Goal: Task Accomplishment & Management: Complete application form

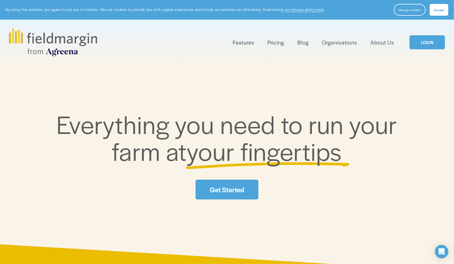
click at [226, 189] on link "Get Started" at bounding box center [227, 189] width 63 height 20
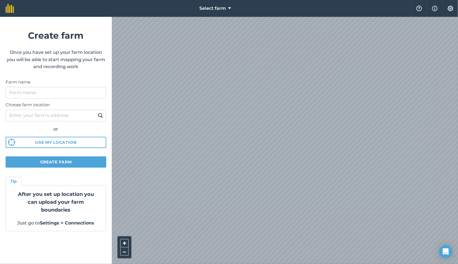
click at [88, 17] on div "Select farm Help Info Settings Create farm Once you have set up your farm locat…" at bounding box center [229, 8] width 458 height 17
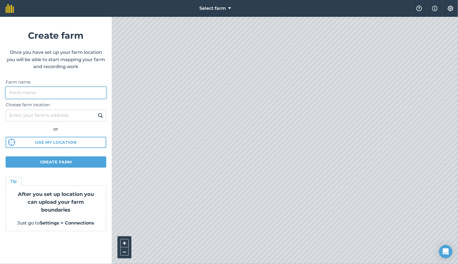
click at [59, 95] on input "Farm name" at bounding box center [56, 93] width 101 height 12
type input "Farm 1"
click at [46, 117] on input "Choose farm location" at bounding box center [56, 115] width 101 height 12
paste input "C2C7+W7M [PERSON_NAME][GEOGRAPHIC_DATA][PERSON_NAME], [GEOGRAPHIC_DATA][PERSON_…"
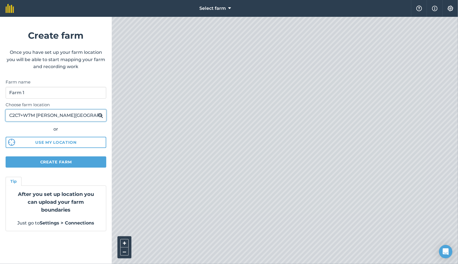
scroll to position [0, 99]
type input "C2C7+W7M [PERSON_NAME][GEOGRAPHIC_DATA][PERSON_NAME], [GEOGRAPHIC_DATA][PERSON_…"
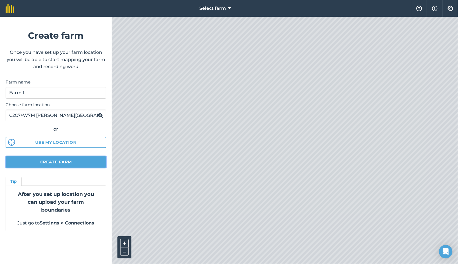
click at [74, 161] on button "Create farm" at bounding box center [56, 161] width 101 height 11
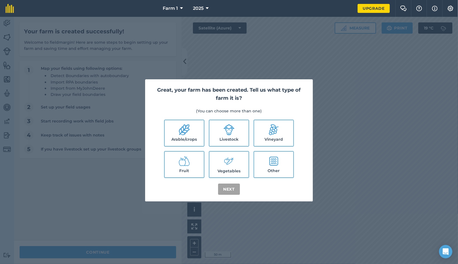
click at [279, 168] on label "Other" at bounding box center [273, 164] width 39 height 26
checkbox input "true"
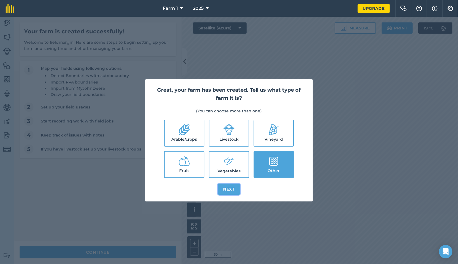
click at [234, 187] on button "Next" at bounding box center [229, 188] width 22 height 11
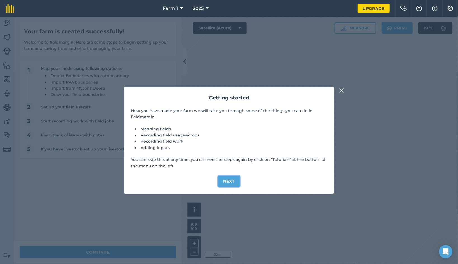
click at [233, 181] on button "Next" at bounding box center [229, 180] width 22 height 11
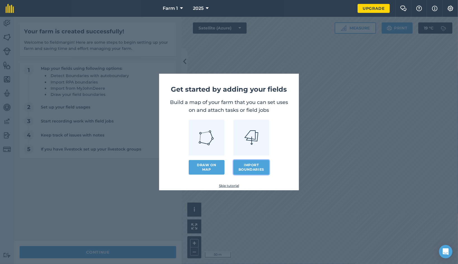
click at [257, 171] on button "Import boundaries" at bounding box center [252, 167] width 36 height 15
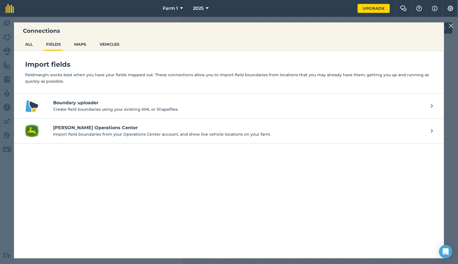
click at [91, 108] on p "Create field boundaries using your existing KML or Shapefiles." at bounding box center [239, 109] width 372 height 6
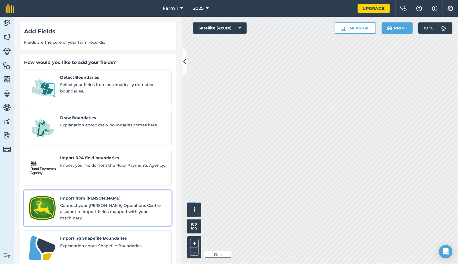
click at [102, 202] on span "Connect your [PERSON_NAME] Operations Centre account to import fields mapped wi…" at bounding box center [113, 211] width 107 height 19
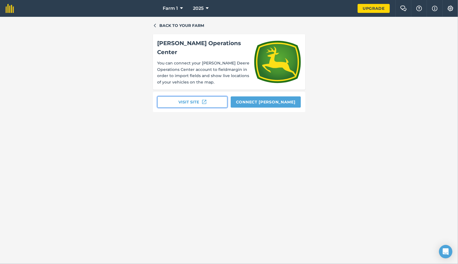
click at [199, 101] on button "Visit site" at bounding box center [193, 101] width 70 height 11
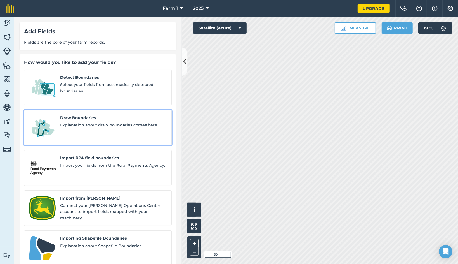
click at [111, 121] on div "Draw Boundaries Explanation about draw boundaries comes here" at bounding box center [113, 127] width 107 height 26
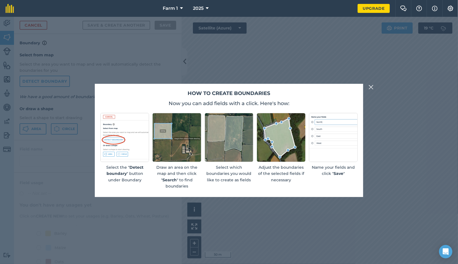
click at [341, 146] on img at bounding box center [333, 137] width 49 height 49
click at [370, 88] on img at bounding box center [371, 87] width 5 height 7
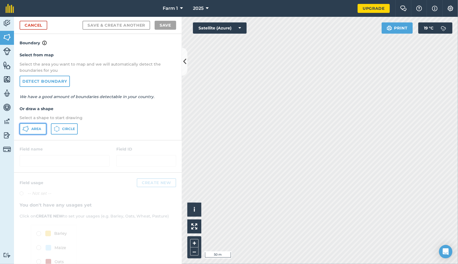
click at [32, 128] on span "Area" at bounding box center [36, 128] width 10 height 4
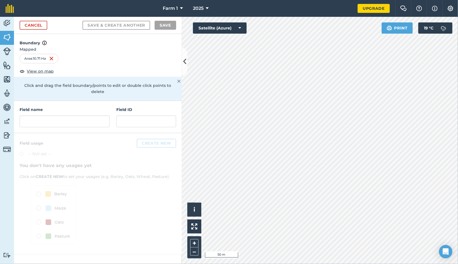
click at [78, 67] on div "Boundary Mapped Area : 10.71 Ha View on map Click and drag the field boundary/p…" at bounding box center [98, 67] width 168 height 67
drag, startPoint x: 70, startPoint y: 67, endPoint x: 74, endPoint y: 70, distance: 5.1
click at [72, 67] on div "Boundary Mapped Area : 10.71 Ha View on map Click and drag the field boundary/p…" at bounding box center [98, 67] width 168 height 67
drag, startPoint x: 53, startPoint y: 105, endPoint x: 50, endPoint y: 114, distance: 9.3
click at [50, 114] on div "Field name" at bounding box center [65, 116] width 90 height 21
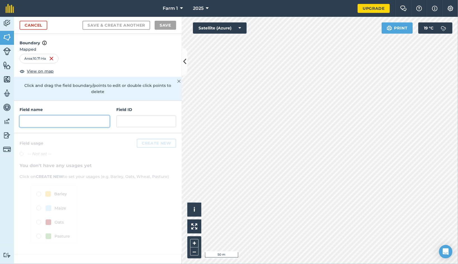
click at [50, 115] on input "text" at bounding box center [65, 121] width 90 height 12
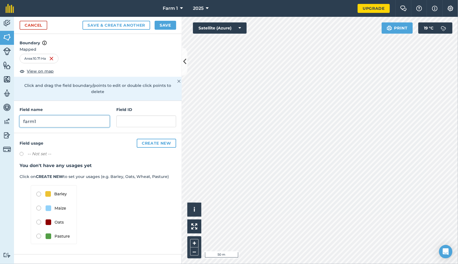
type input "farm1"
click at [167, 25] on button "Save" at bounding box center [166, 25] width 22 height 9
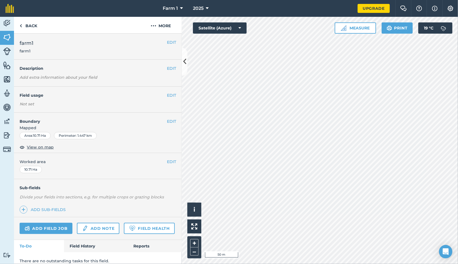
click at [155, 149] on div "EDIT Boundary Mapped Area : 10.71 Ha Perimeter : 1.447 km View on map" at bounding box center [98, 132] width 168 height 40
drag, startPoint x: 56, startPoint y: 139, endPoint x: 71, endPoint y: 154, distance: 21.6
click at [71, 154] on div "EDIT farm1 farm1 EDIT Description Add extra information about your field EDIT F…" at bounding box center [98, 149] width 168 height 230
drag, startPoint x: 66, startPoint y: 249, endPoint x: 58, endPoint y: 228, distance: 22.5
click at [58, 228] on div "Add field job Add note Field Health" at bounding box center [98, 228] width 168 height 23
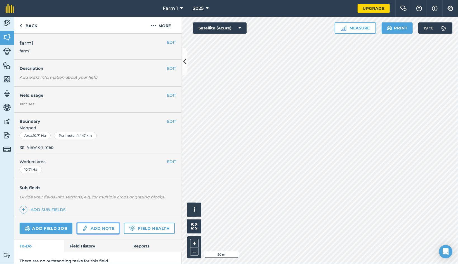
drag, startPoint x: 108, startPoint y: 229, endPoint x: 119, endPoint y: 181, distance: 50.0
click at [121, 175] on div "EDIT Worked area 10.71 Ha" at bounding box center [98, 166] width 168 height 26
drag, startPoint x: 121, startPoint y: 175, endPoint x: 126, endPoint y: 114, distance: 61.7
click at [126, 114] on div "EDIT farm1 farm1 EDIT Description Add extra information about your field EDIT F…" at bounding box center [98, 149] width 168 height 230
drag, startPoint x: 126, startPoint y: 114, endPoint x: 132, endPoint y: 104, distance: 11.5
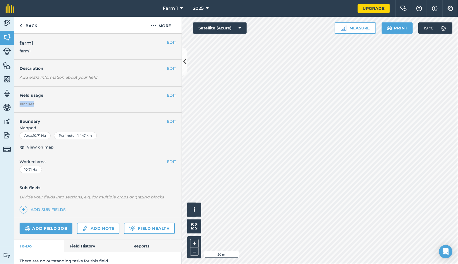
drag, startPoint x: 132, startPoint y: 104, endPoint x: 150, endPoint y: 86, distance: 25.5
click at [150, 86] on div "EDIT Field usage Not set" at bounding box center [98, 99] width 168 height 26
drag, startPoint x: 150, startPoint y: 86, endPoint x: 112, endPoint y: 84, distance: 38.4
click at [112, 84] on div "EDIT Description Add extra information about your field" at bounding box center [98, 73] width 168 height 27
click at [169, 121] on button "EDIT" at bounding box center [171, 121] width 9 height 6
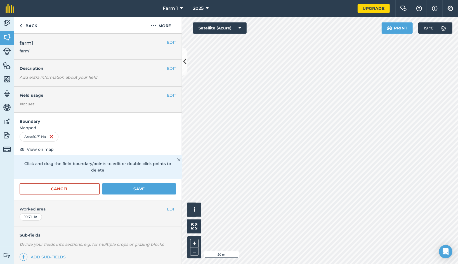
click at [169, 121] on h4 "Boundary" at bounding box center [98, 118] width 168 height 12
click at [150, 191] on button "Save" at bounding box center [139, 188] width 74 height 11
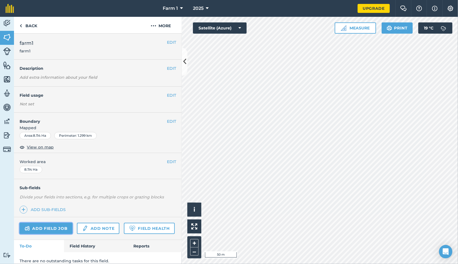
click at [39, 229] on link "Add field job" at bounding box center [46, 227] width 53 height 11
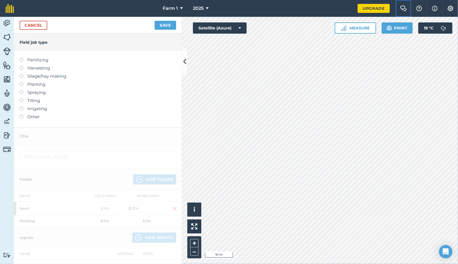
drag, startPoint x: 405, startPoint y: 4, endPoint x: 161, endPoint y: 123, distance: 270.8
click at [161, 123] on div "Farm 1 2025 Upgrade Farm Chat Help Info Settings Map printing is not available …" at bounding box center [229, 132] width 458 height 264
click at [161, 123] on div "Fertilizing Harvesting Silage/hay making Planting Spraying Tilling Irrigating O…" at bounding box center [98, 89] width 168 height 76
click at [37, 114] on div "Fertilizing Harvesting Silage/hay making Planting Spraying Tilling Irrigating O…" at bounding box center [98, 89] width 168 height 76
drag, startPoint x: 37, startPoint y: 114, endPoint x: 20, endPoint y: 117, distance: 17.5
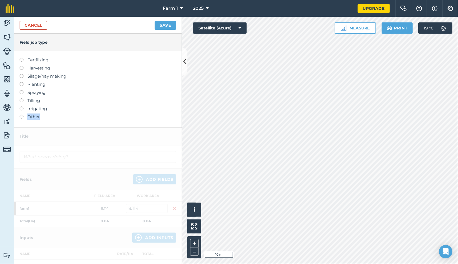
click at [20, 117] on div "Field job type Fertilizing Harvesting Silage/hay making Planting Spraying Tilli…" at bounding box center [98, 149] width 168 height 230
drag, startPoint x: 20, startPoint y: 117, endPoint x: 23, endPoint y: 115, distance: 3.4
click at [23, 115] on li "Other" at bounding box center [98, 116] width 157 height 7
click at [22, 117] on li "Other" at bounding box center [98, 116] width 157 height 7
click at [22, 114] on label at bounding box center [24, 114] width 8 height 0
